Goal: Book appointment/travel/reservation

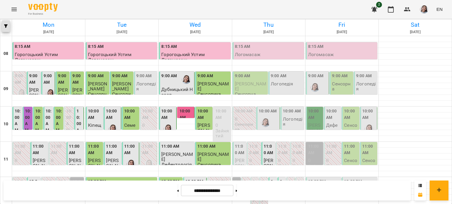
click at [6, 24] on button "button" at bounding box center [6, 26] width 8 height 12
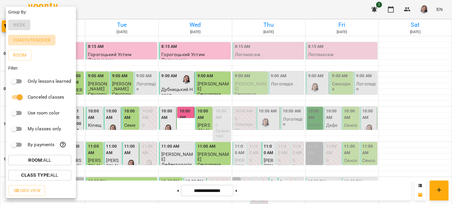
click at [26, 41] on p "Coach/Teacher" at bounding box center [32, 40] width 38 height 7
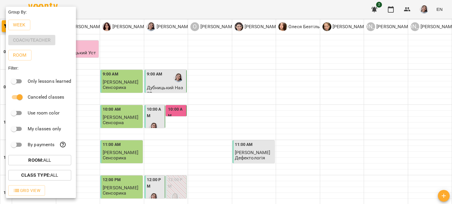
click at [234, 82] on div at bounding box center [226, 102] width 452 height 204
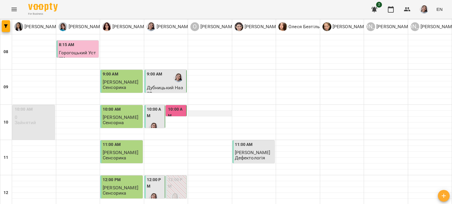
scroll to position [29, 0]
click at [175, 107] on label "10:00 AM" at bounding box center [176, 113] width 17 height 13
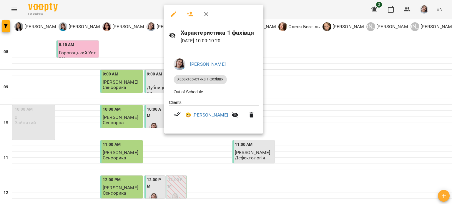
click at [282, 84] on div at bounding box center [226, 102] width 452 height 204
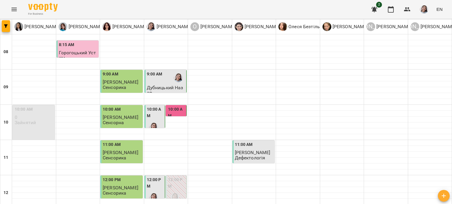
scroll to position [206, 0]
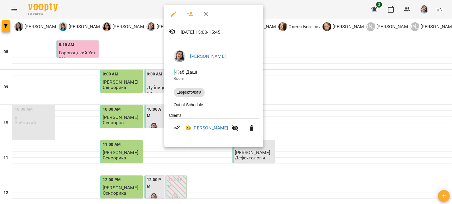
click at [275, 88] on div at bounding box center [226, 102] width 452 height 204
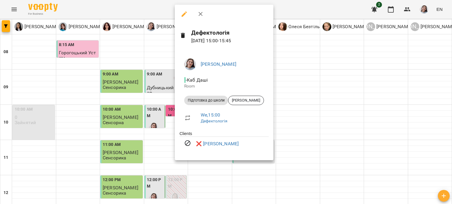
click at [275, 94] on div at bounding box center [226, 102] width 452 height 204
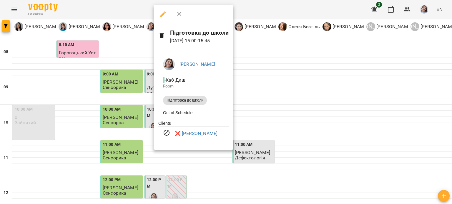
click at [255, 93] on div at bounding box center [226, 102] width 452 height 204
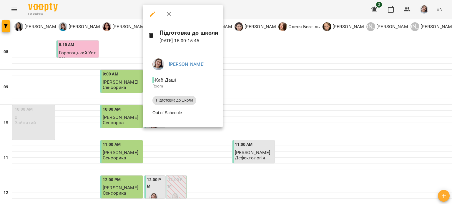
click at [242, 95] on div at bounding box center [226, 102] width 452 height 204
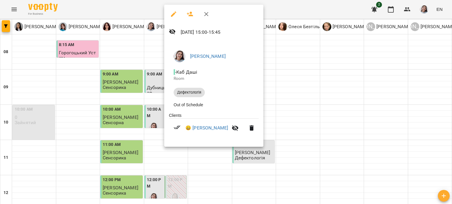
click at [266, 100] on div at bounding box center [226, 102] width 452 height 204
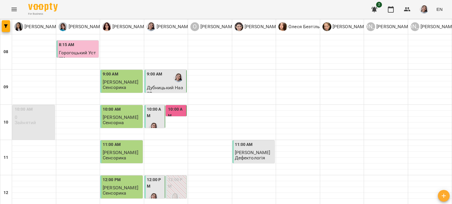
scroll to position [234, 0]
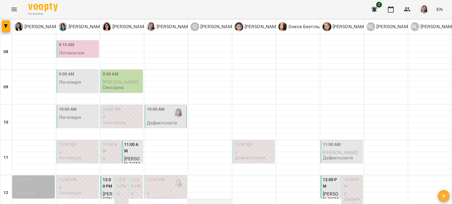
scroll to position [88, 0]
click at [167, 177] on div "12:00 PM" at bounding box center [166, 184] width 39 height 14
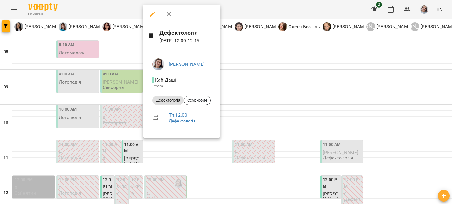
click at [236, 133] on div at bounding box center [226, 102] width 452 height 204
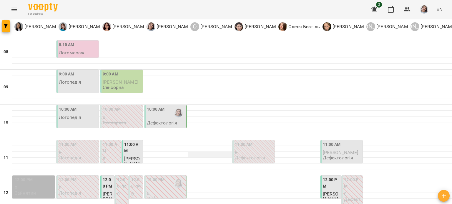
scroll to position [29, 0]
click at [165, 121] on p "Дефектологія" at bounding box center [162, 123] width 31 height 5
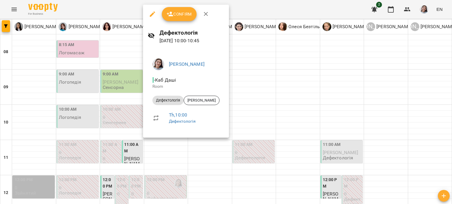
click at [247, 57] on div at bounding box center [226, 102] width 452 height 204
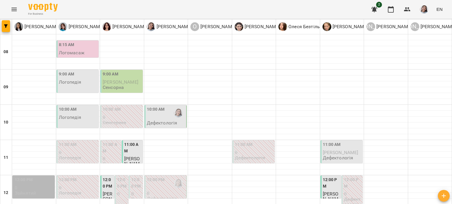
click at [105, 142] on label "11:00 AM" at bounding box center [111, 148] width 17 height 13
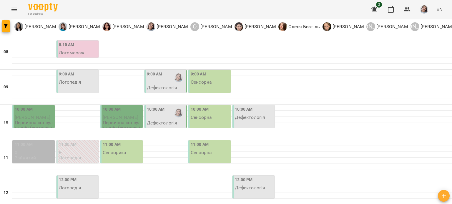
click at [159, 83] on div "9:00 AM" at bounding box center [155, 78] width 16 height 14
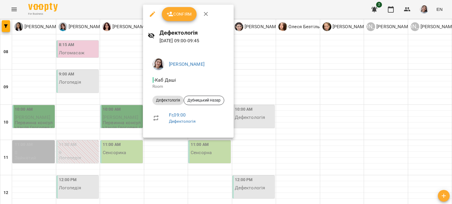
click at [268, 77] on div at bounding box center [226, 102] width 452 height 204
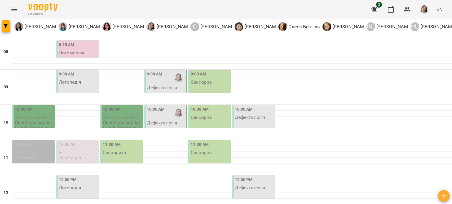
click at [169, 121] on p "Дефектологія" at bounding box center [162, 123] width 31 height 5
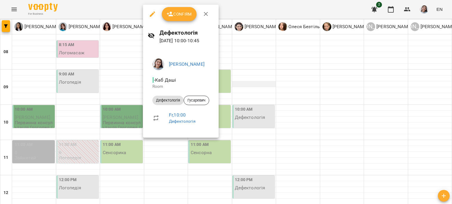
click at [235, 83] on div at bounding box center [226, 102] width 452 height 204
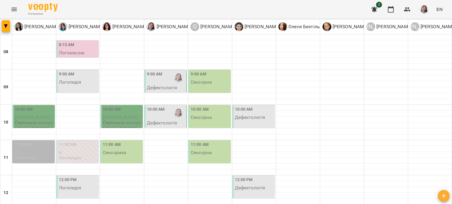
click at [159, 80] on div "9:00 AM" at bounding box center [155, 78] width 16 height 14
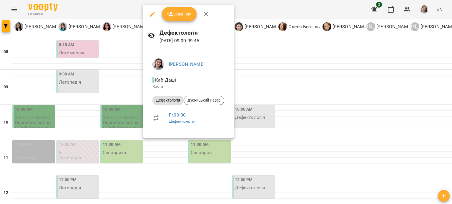
click at [241, 66] on div at bounding box center [226, 102] width 452 height 204
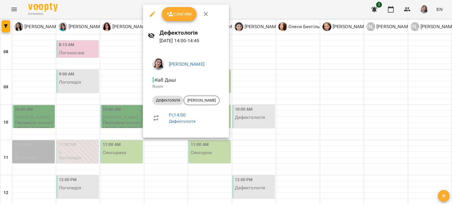
drag, startPoint x: 243, startPoint y: 100, endPoint x: 235, endPoint y: 94, distance: 9.5
click at [243, 100] on div at bounding box center [226, 102] width 452 height 204
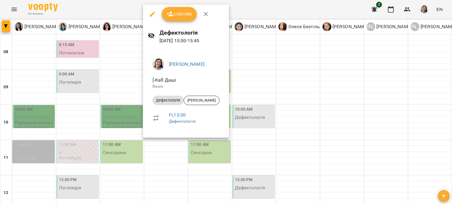
click at [229, 93] on div "[PERSON_NAME] - Каб Даші Room Дефектологія [PERSON_NAME] , 15:00 Дефектологія" at bounding box center [186, 93] width 86 height 89
click at [241, 110] on div at bounding box center [226, 102] width 452 height 204
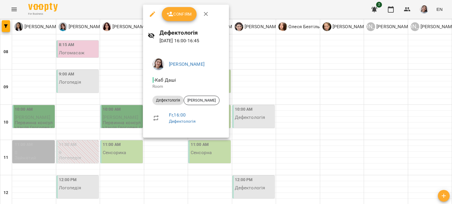
click at [251, 103] on div at bounding box center [226, 102] width 452 height 204
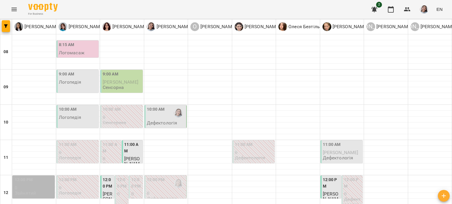
scroll to position [177, 0]
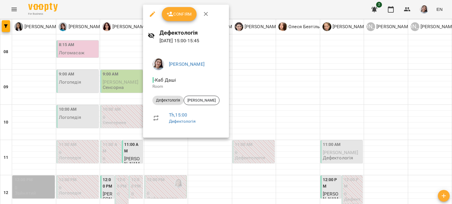
click at [267, 110] on div at bounding box center [226, 102] width 452 height 204
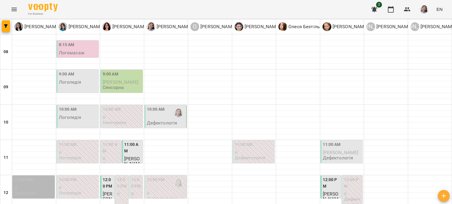
scroll to position [0, 0]
